Goal: Book appointment/travel/reservation

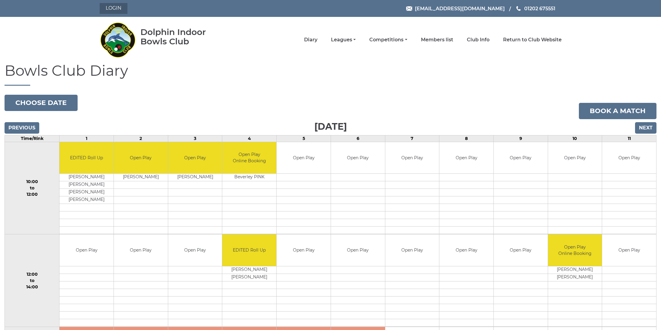
click at [112, 12] on link "Login" at bounding box center [114, 8] width 28 height 11
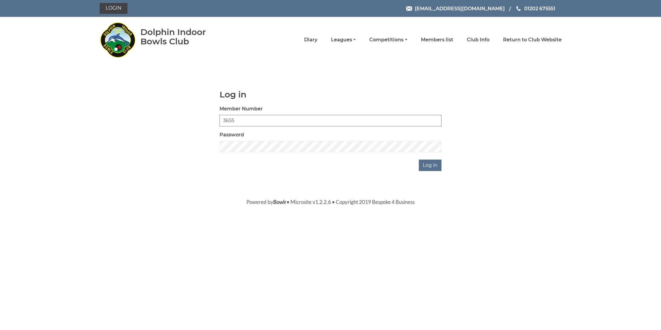
type input "3655"
click at [431, 165] on input "Log in" at bounding box center [430, 165] width 23 height 11
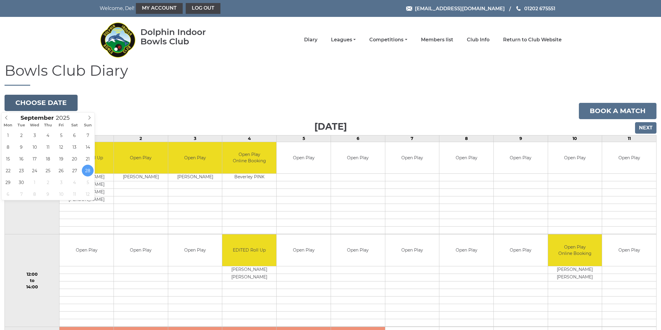
click at [62, 104] on button "Choose date" at bounding box center [41, 103] width 73 height 16
type input "2025-09-30"
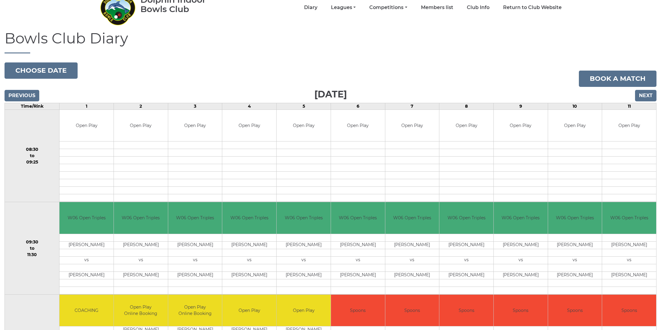
scroll to position [32, 0]
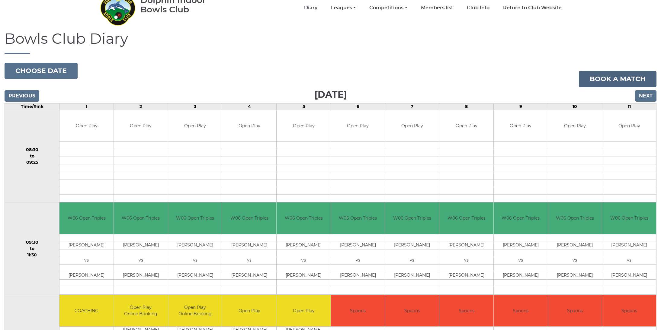
click at [588, 79] on link "Book a match" at bounding box center [618, 79] width 78 height 16
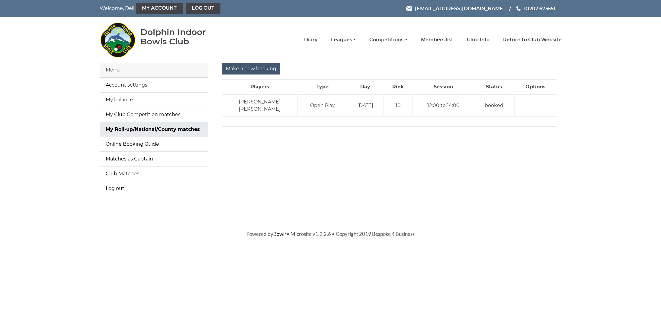
click at [252, 65] on input "Make a new booking" at bounding box center [251, 68] width 58 height 11
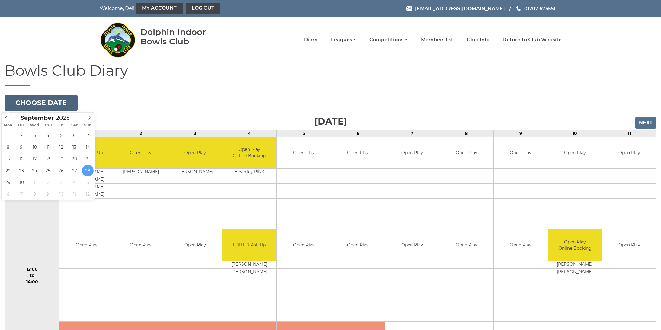
click at [47, 109] on button "Choose date" at bounding box center [41, 103] width 73 height 16
type input "[DATE]"
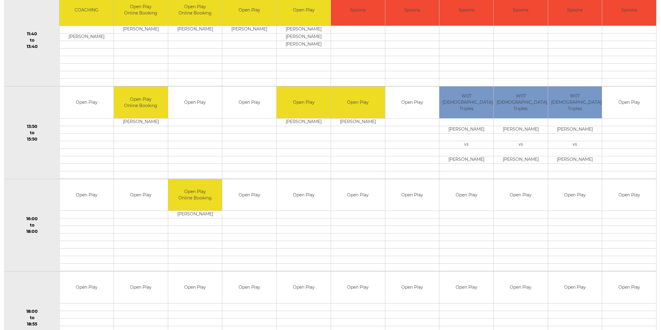
scroll to position [330, 0]
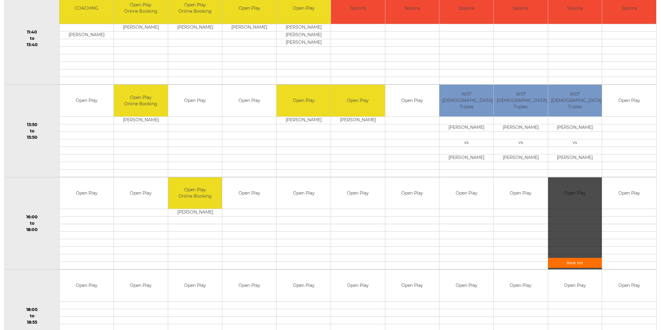
click at [576, 264] on link "Book slot" at bounding box center [575, 263] width 54 height 10
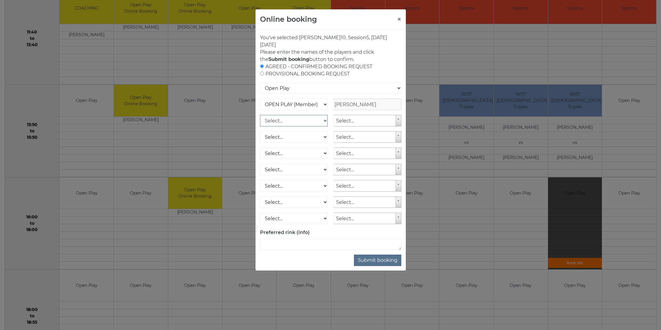
select select "1_12"
type input "jo ta"
select select "1682"
click at [384, 264] on button "Submit booking" at bounding box center [377, 260] width 47 height 11
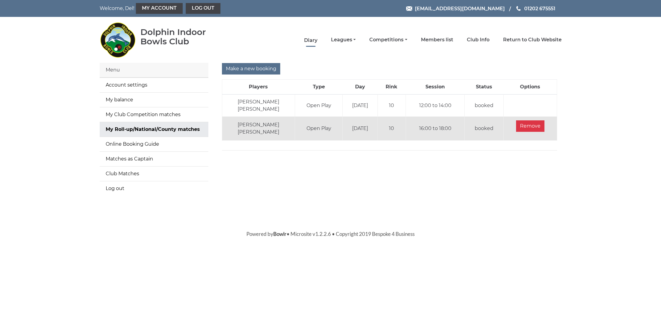
click at [317, 43] on link "Diary" at bounding box center [310, 40] width 13 height 7
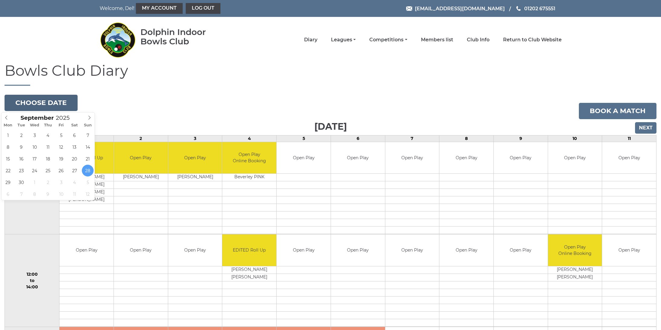
click at [41, 107] on button "Choose date" at bounding box center [41, 103] width 73 height 16
type input "[DATE]"
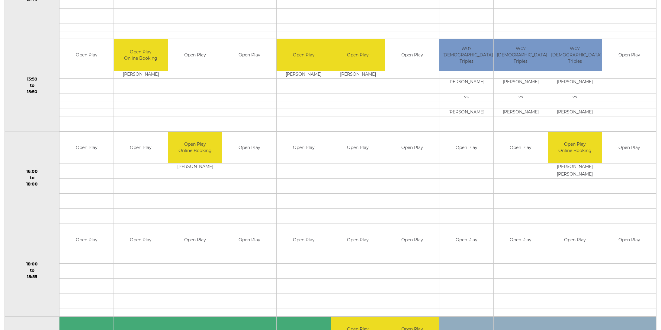
scroll to position [381, 0]
